Goal: Task Accomplishment & Management: Complete application form

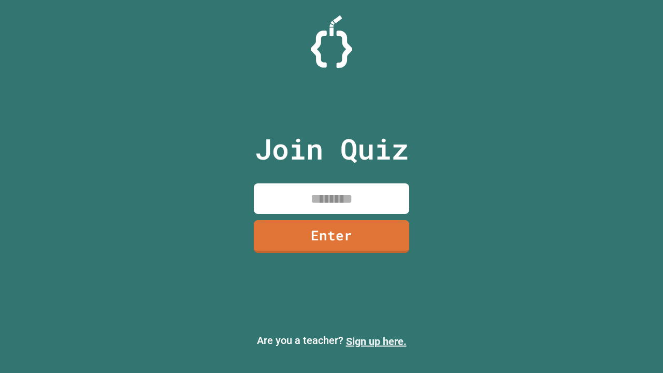
click at [376, 341] on link "Sign up here." at bounding box center [376, 341] width 61 height 12
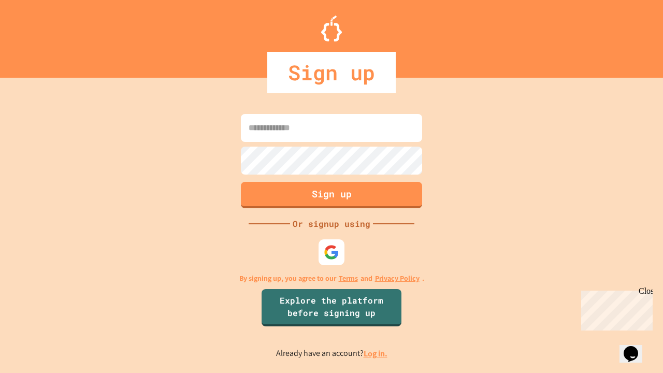
click at [376, 353] on link "Log in." at bounding box center [376, 353] width 24 height 11
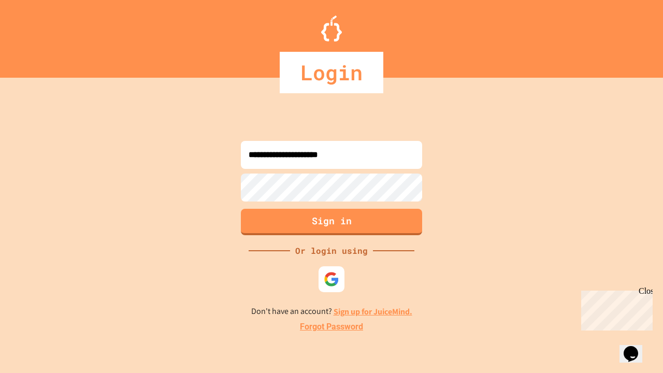
type input "**********"
